Goal: Use online tool/utility: Use online tool/utility

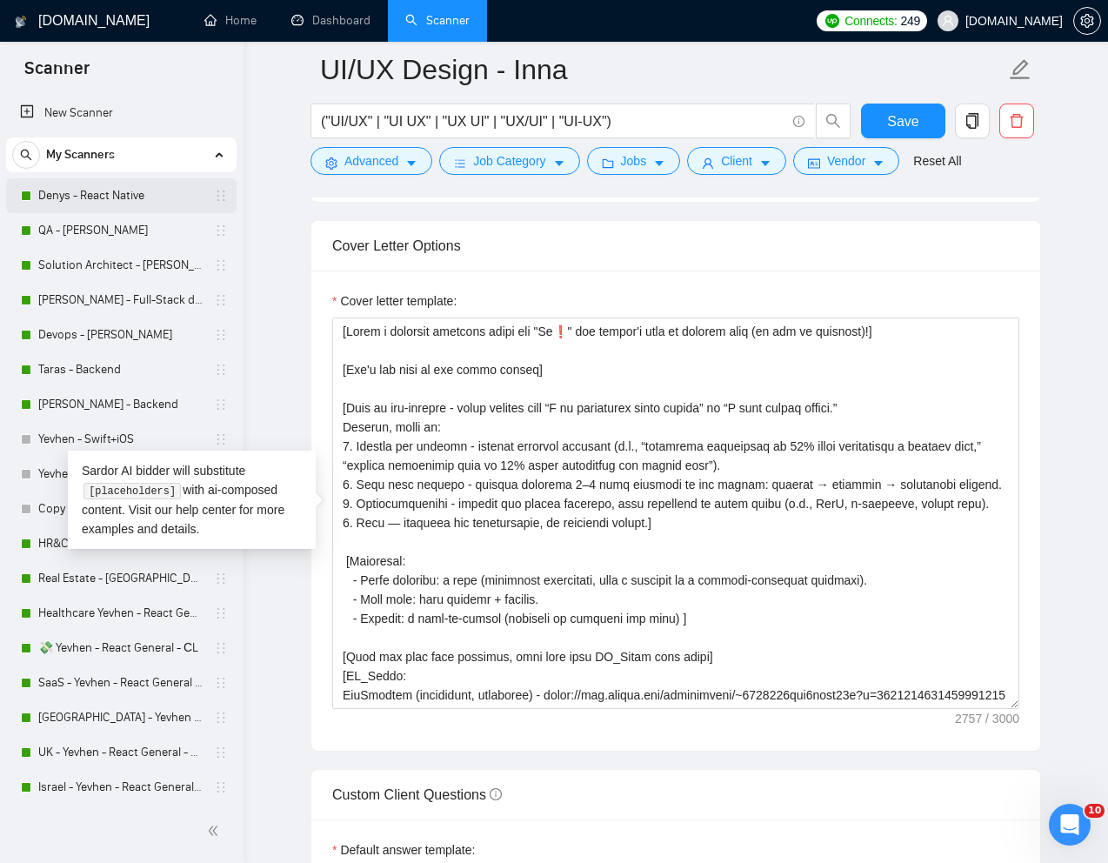
click at [71, 199] on link "Denys - React Native" at bounding box center [120, 195] width 165 height 35
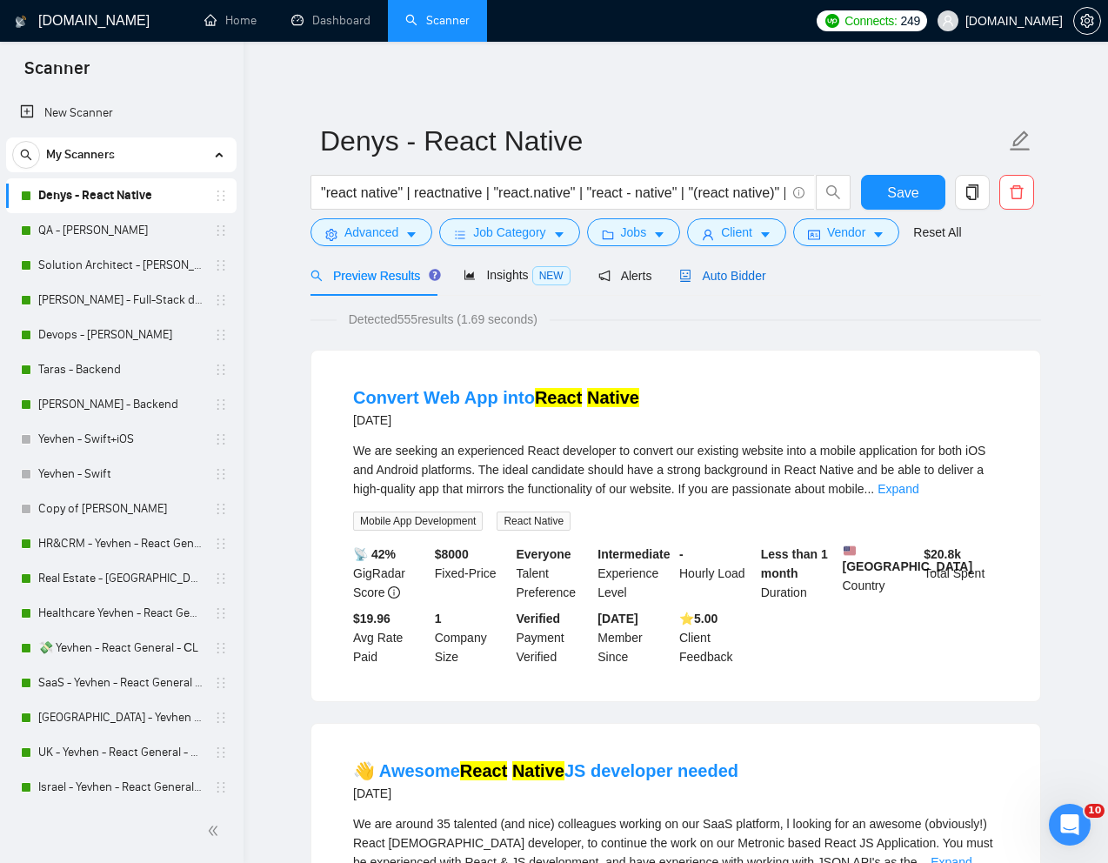
click at [747, 277] on span "Auto Bidder" at bounding box center [722, 276] width 86 height 14
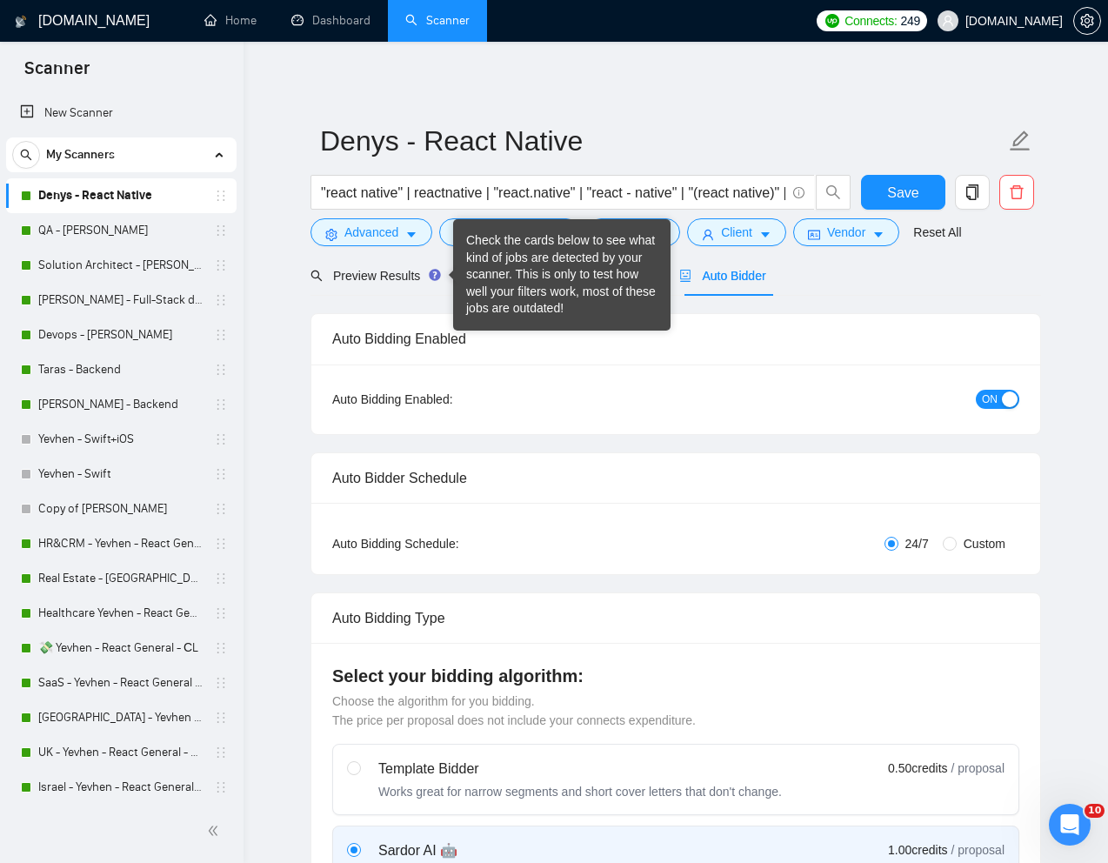
click at [496, 274] on div "Check the cards below to see what kind of jobs are detected by your scanner. Th…" at bounding box center [561, 274] width 191 height 85
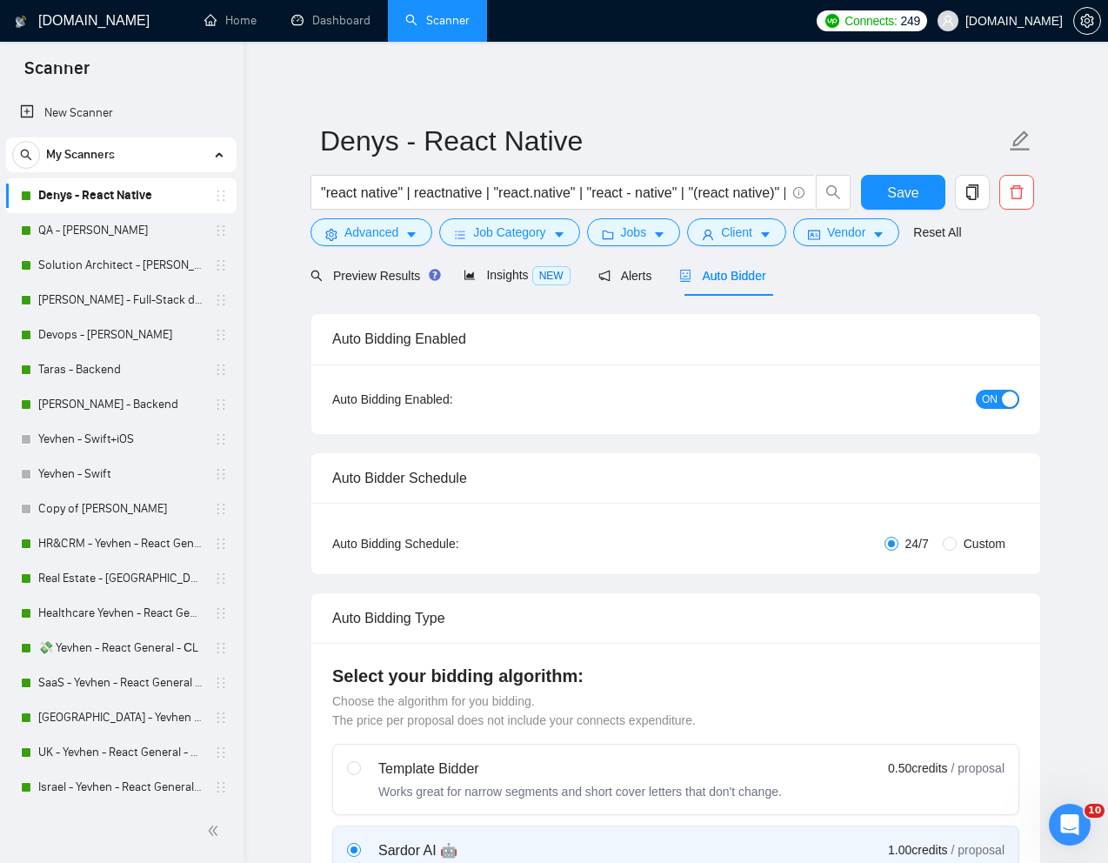
click at [501, 284] on div "Insights NEW" at bounding box center [517, 275] width 106 height 20
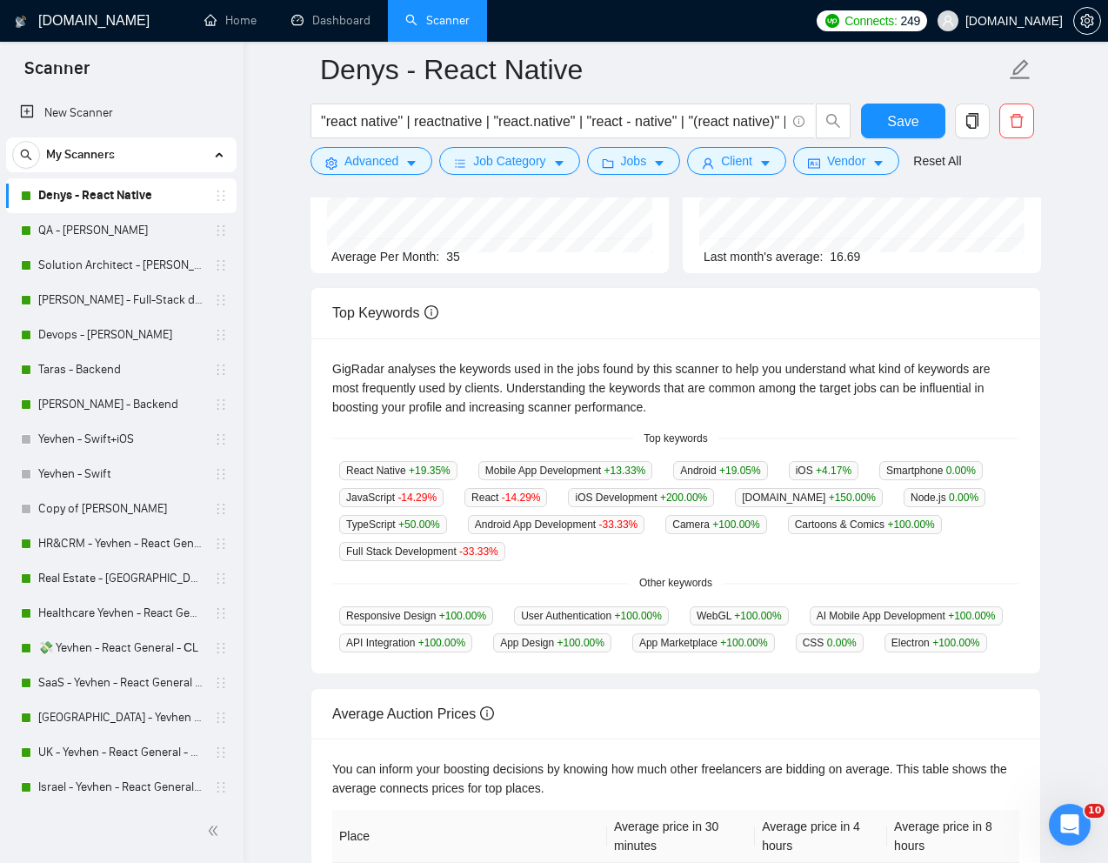
scroll to position [230, 0]
click at [1066, 108] on main "Denys - React Native "react native" | reactnative | "react.native" | "react - n…" at bounding box center [675, 429] width 809 height 1180
